Goal: Check status: Check status

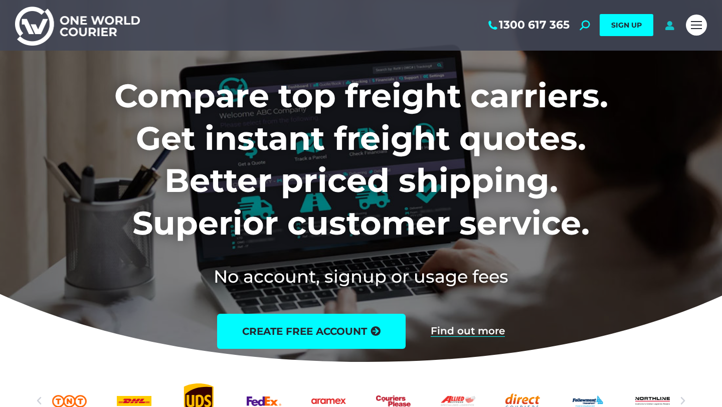
click at [673, 24] on icon at bounding box center [670, 25] width 13 height 10
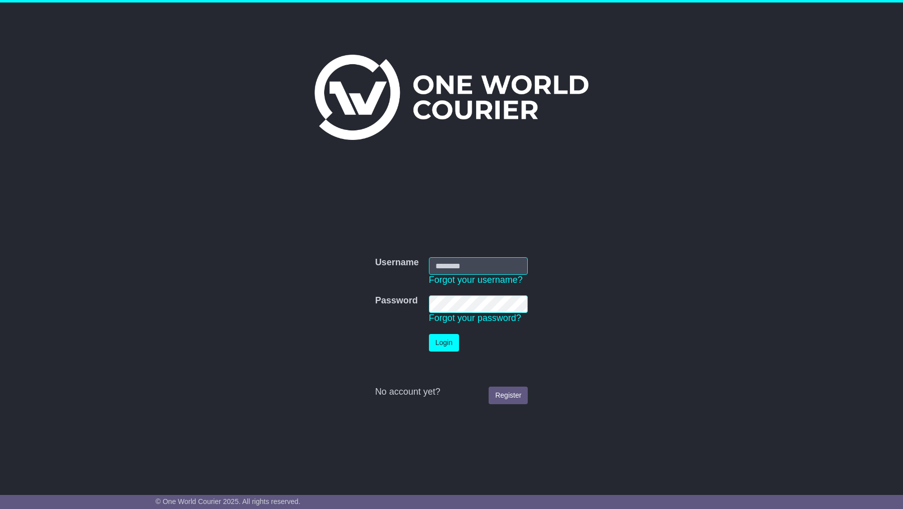
type input "**********"
click at [442, 347] on button "Login" at bounding box center [444, 343] width 30 height 18
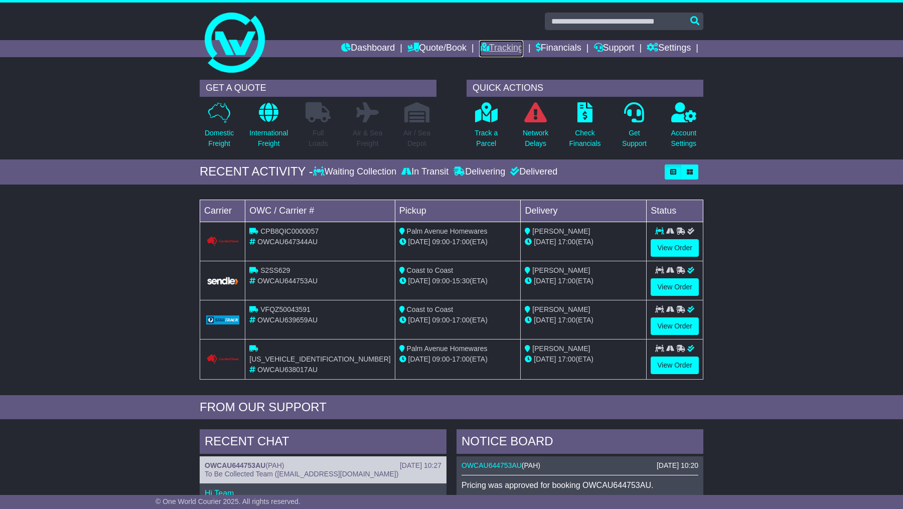
click at [491, 47] on link "Tracking" at bounding box center [501, 48] width 44 height 17
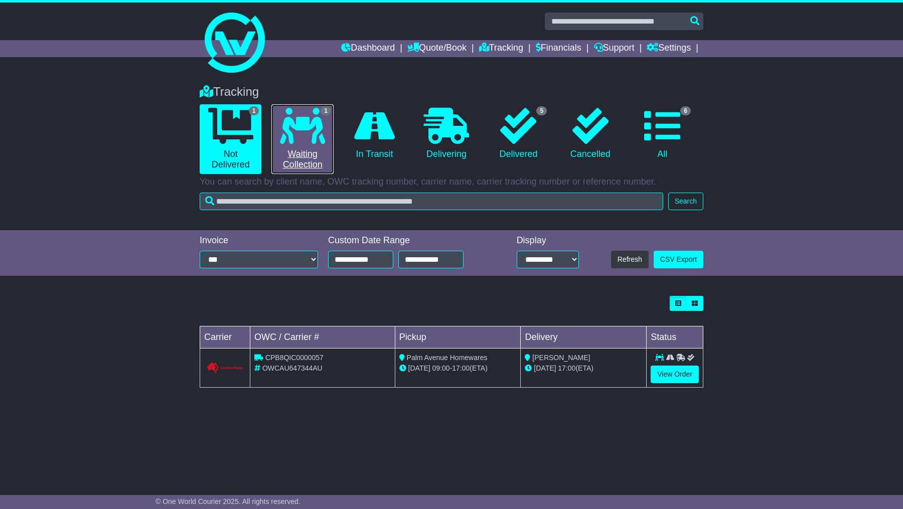
click at [281, 119] on icon at bounding box center [302, 126] width 45 height 36
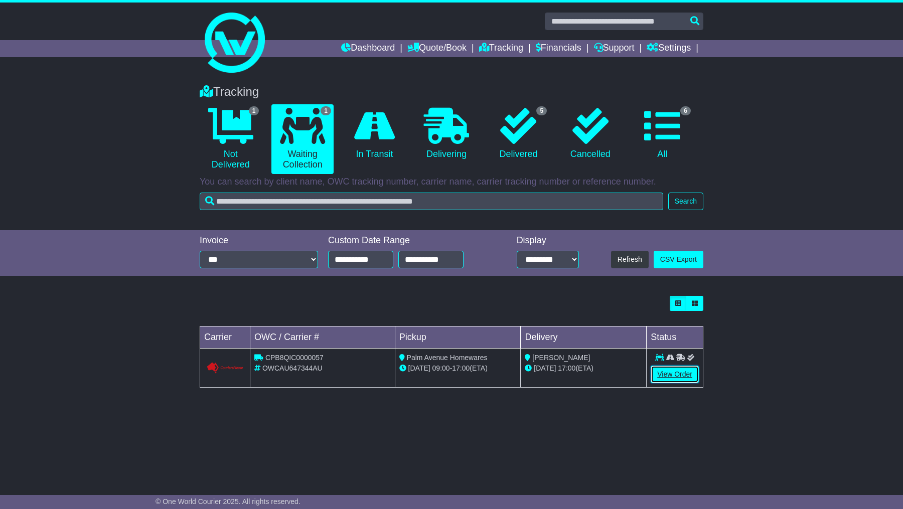
click at [672, 376] on link "View Order" at bounding box center [675, 375] width 48 height 18
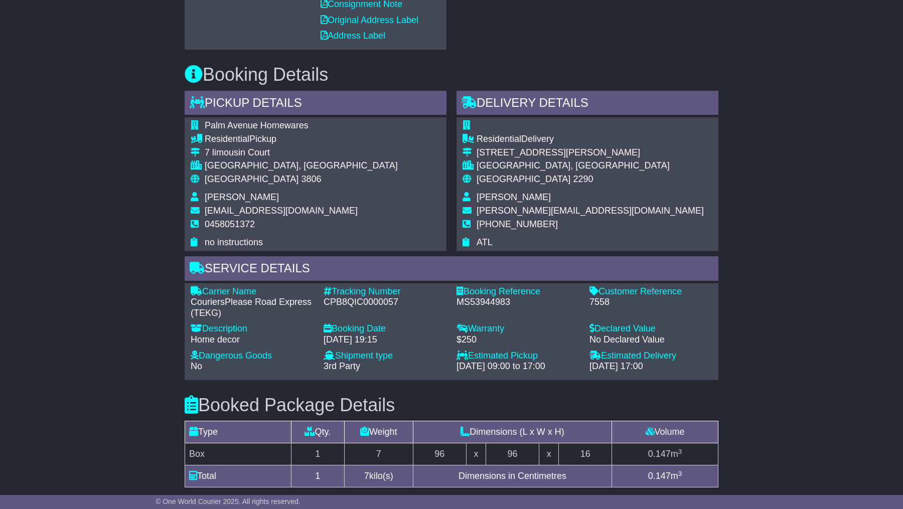
scroll to position [495, 0]
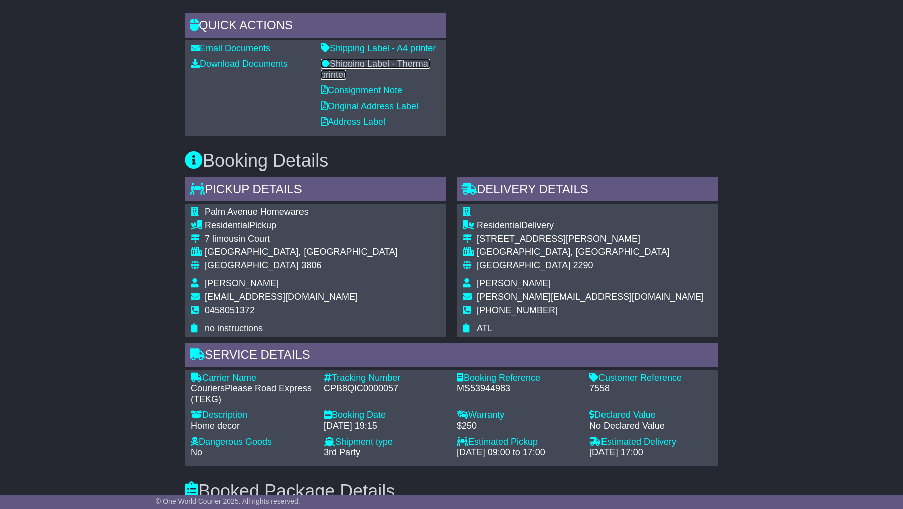
click at [391, 60] on link "Shipping Label - Thermal printer" at bounding box center [375, 69] width 110 height 21
